Goal: Find specific page/section

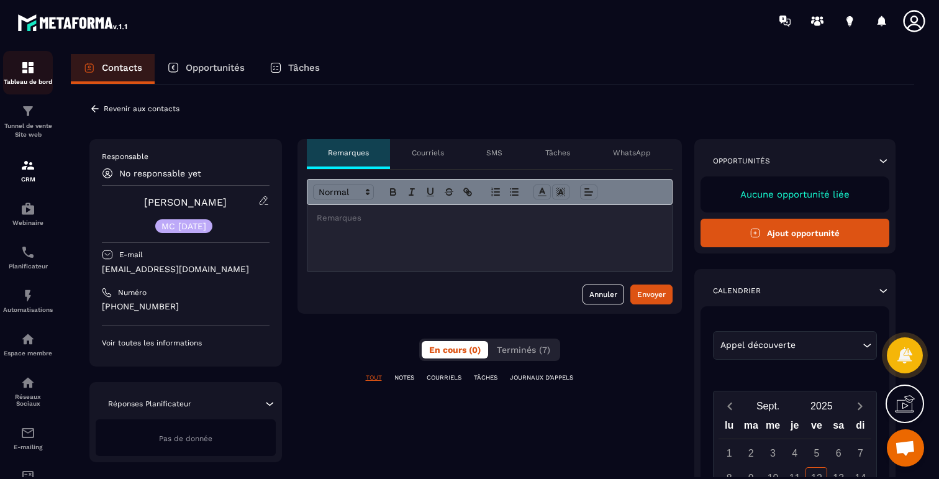
click at [28, 74] on img at bounding box center [27, 67] width 15 height 15
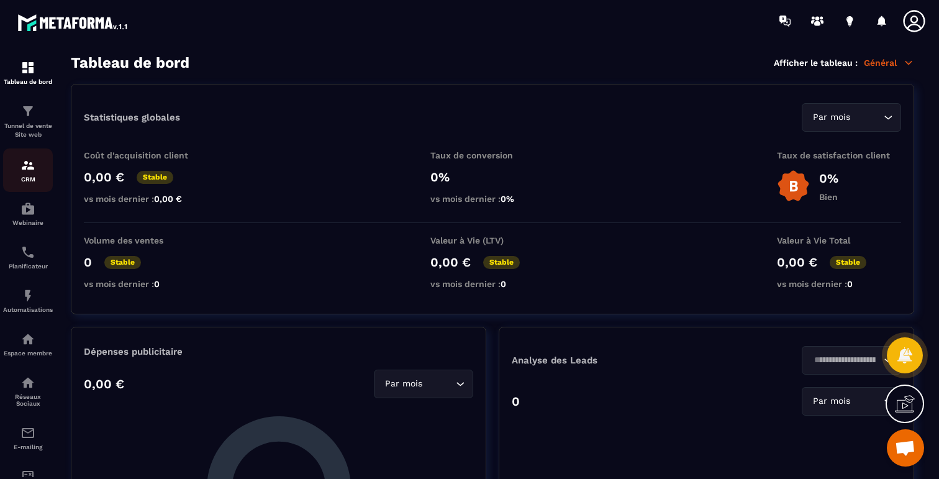
click at [33, 165] on img at bounding box center [27, 165] width 15 height 15
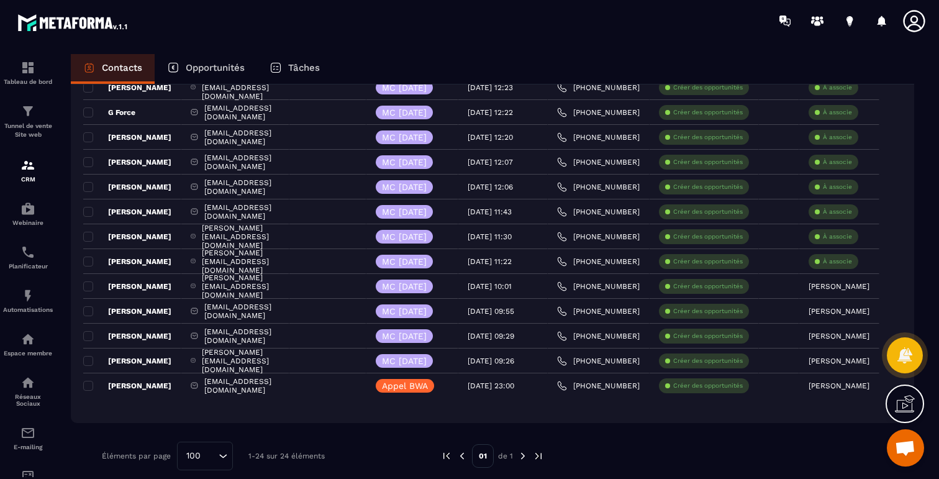
scroll to position [401, 0]
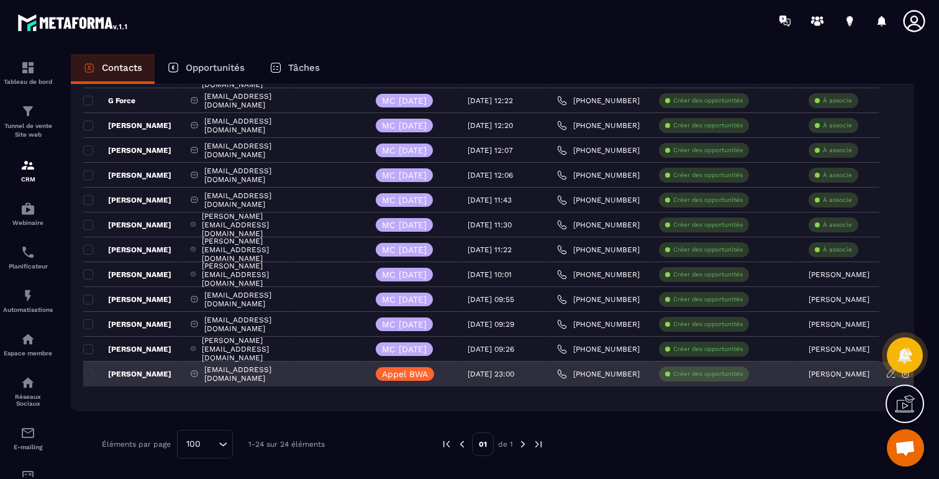
click at [128, 372] on p "[PERSON_NAME]" at bounding box center [127, 374] width 88 height 10
